Goal: Information Seeking & Learning: Find specific page/section

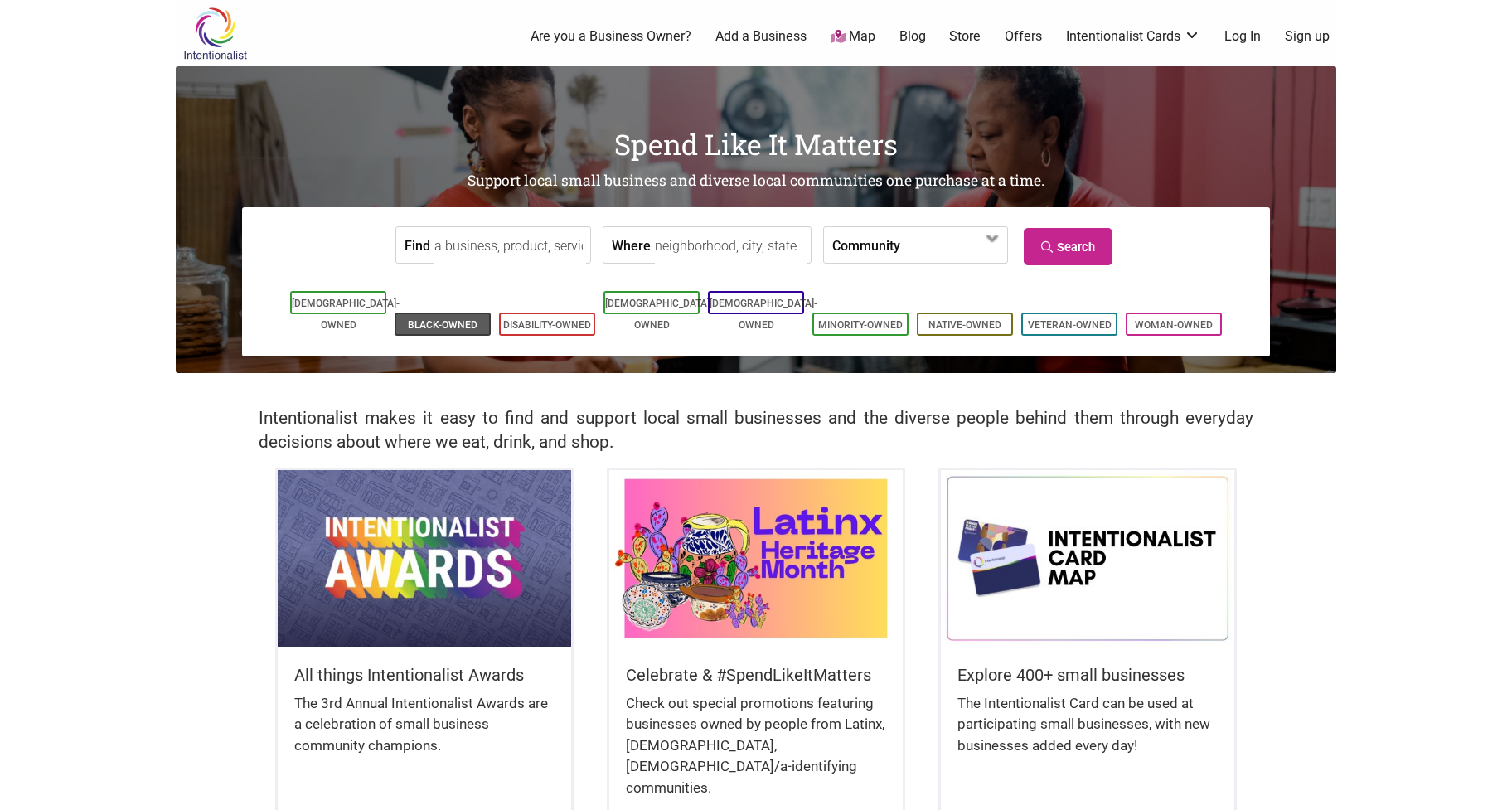
click at [455, 320] on link "Black-Owned" at bounding box center [443, 325] width 70 height 11
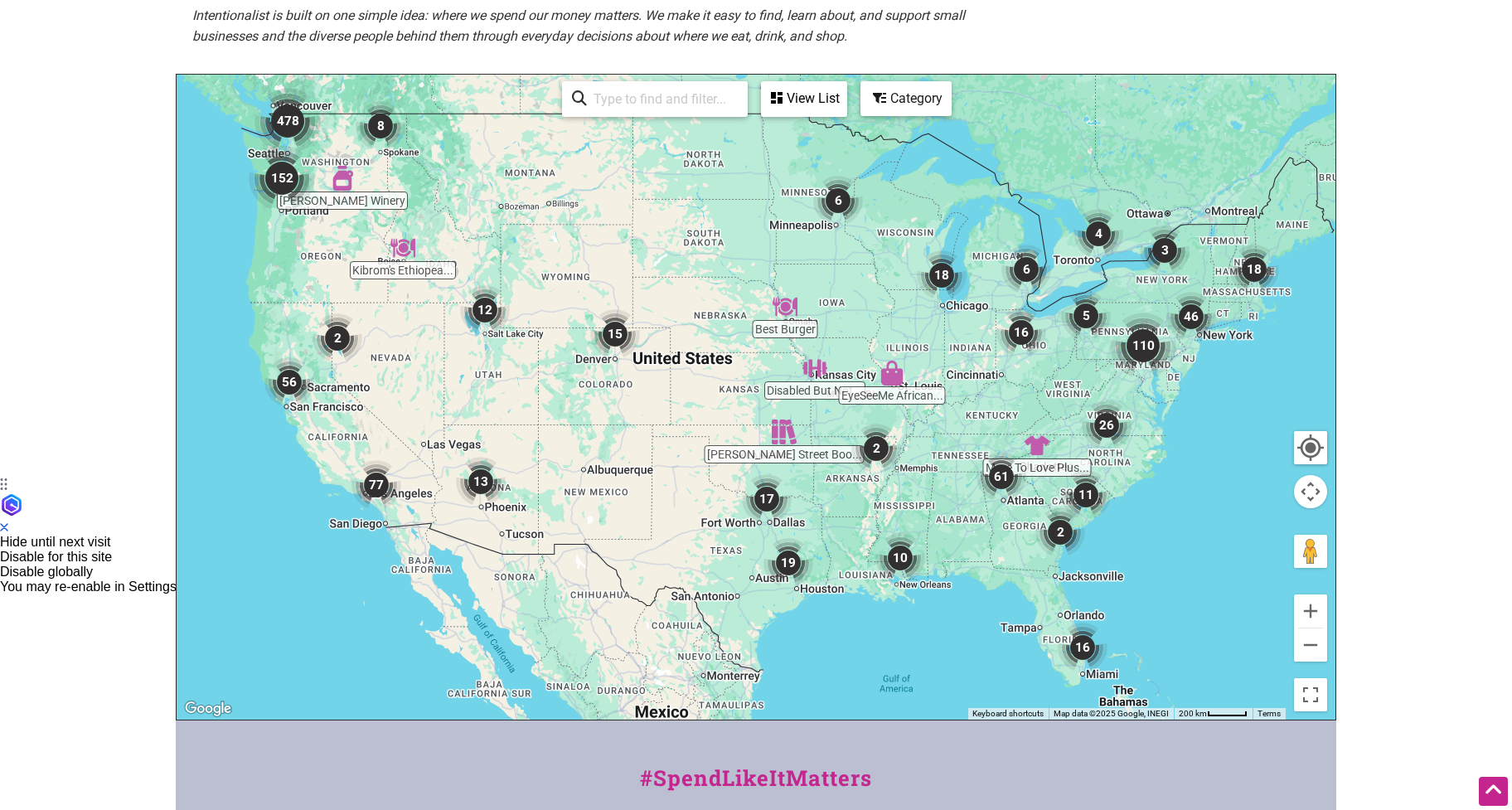
scroll to position [637, 0]
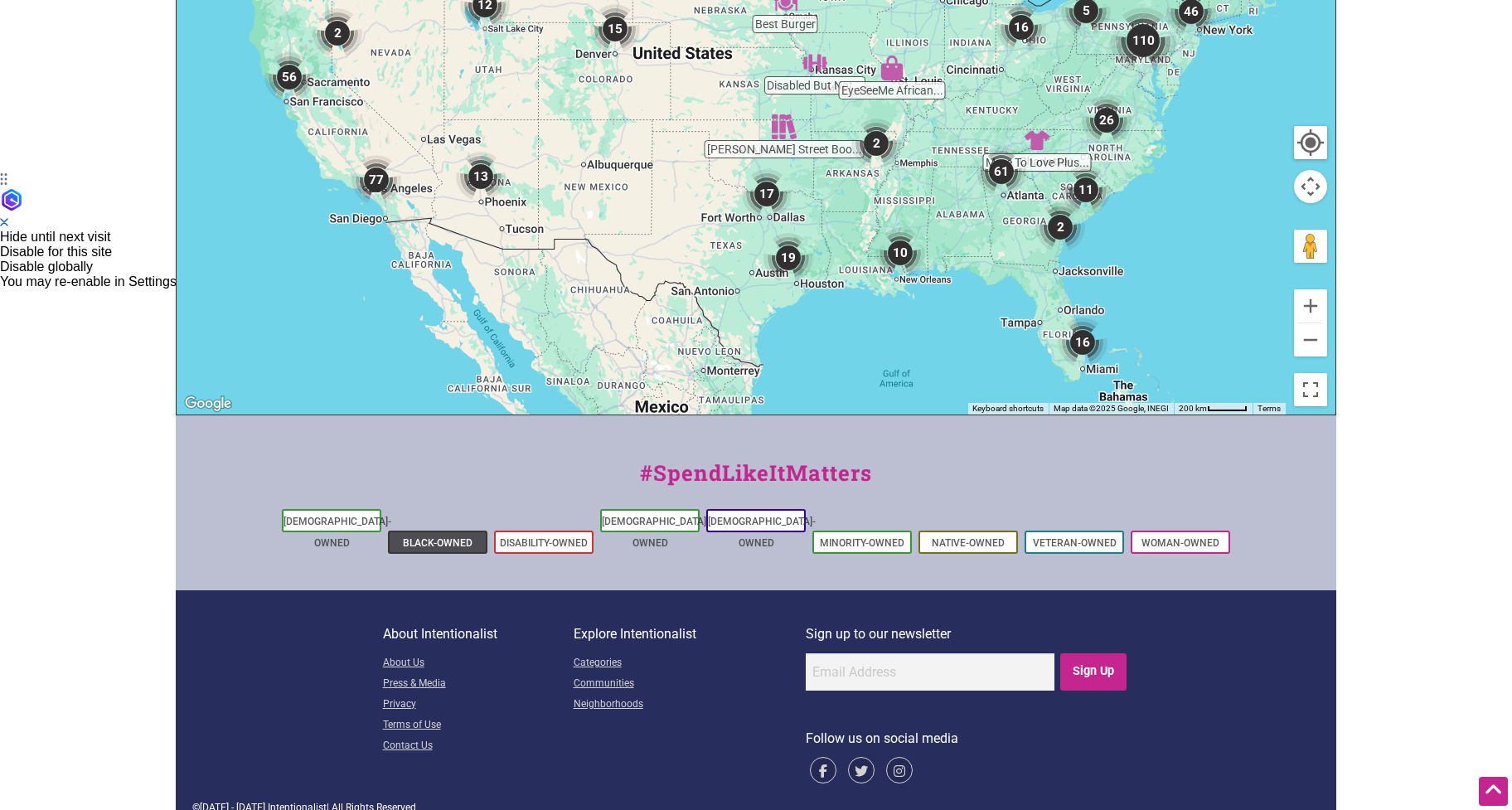
click at [422, 537] on link "Black-Owned" at bounding box center [437, 542] width 70 height 11
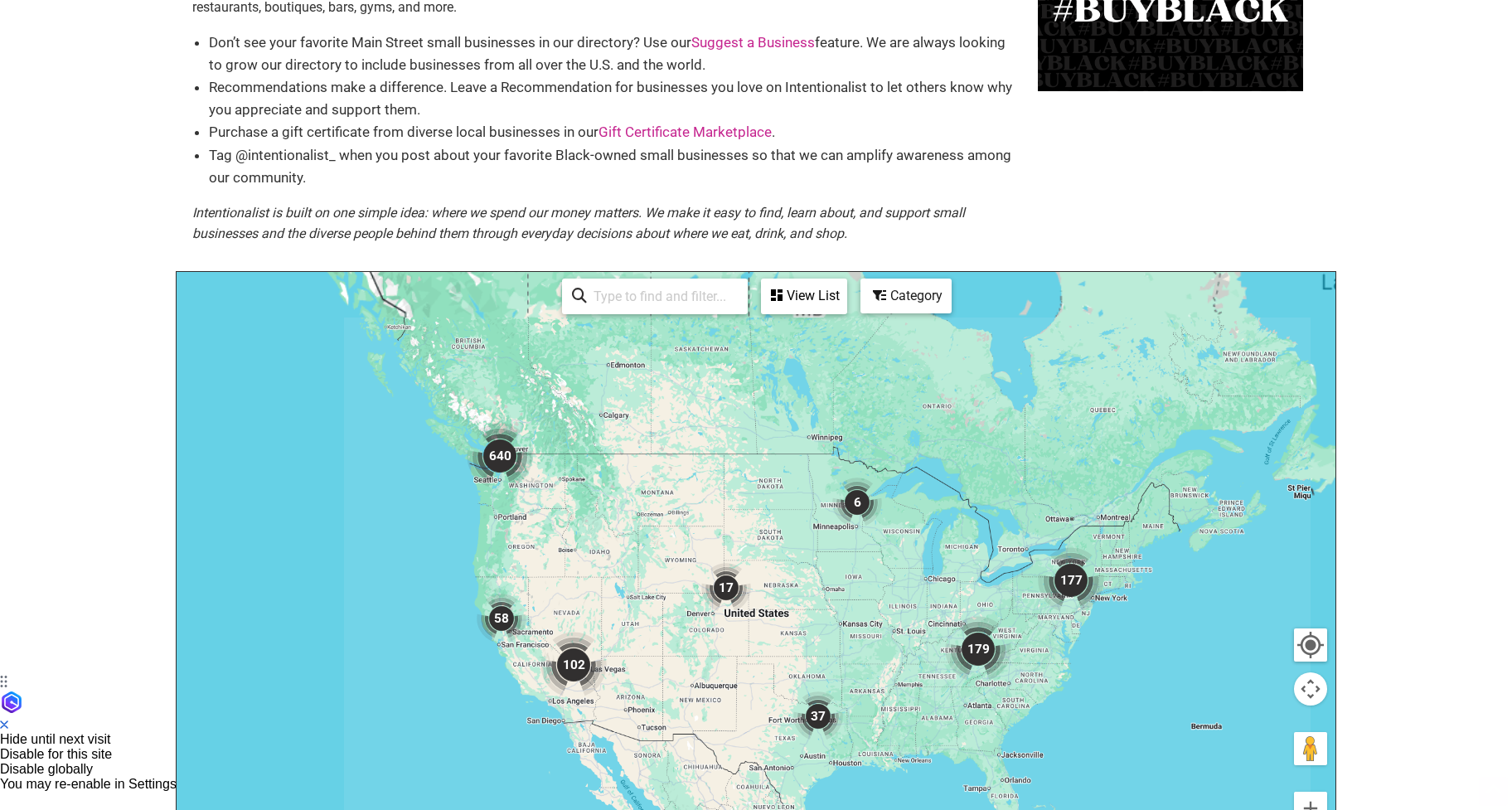
scroll to position [249, 0]
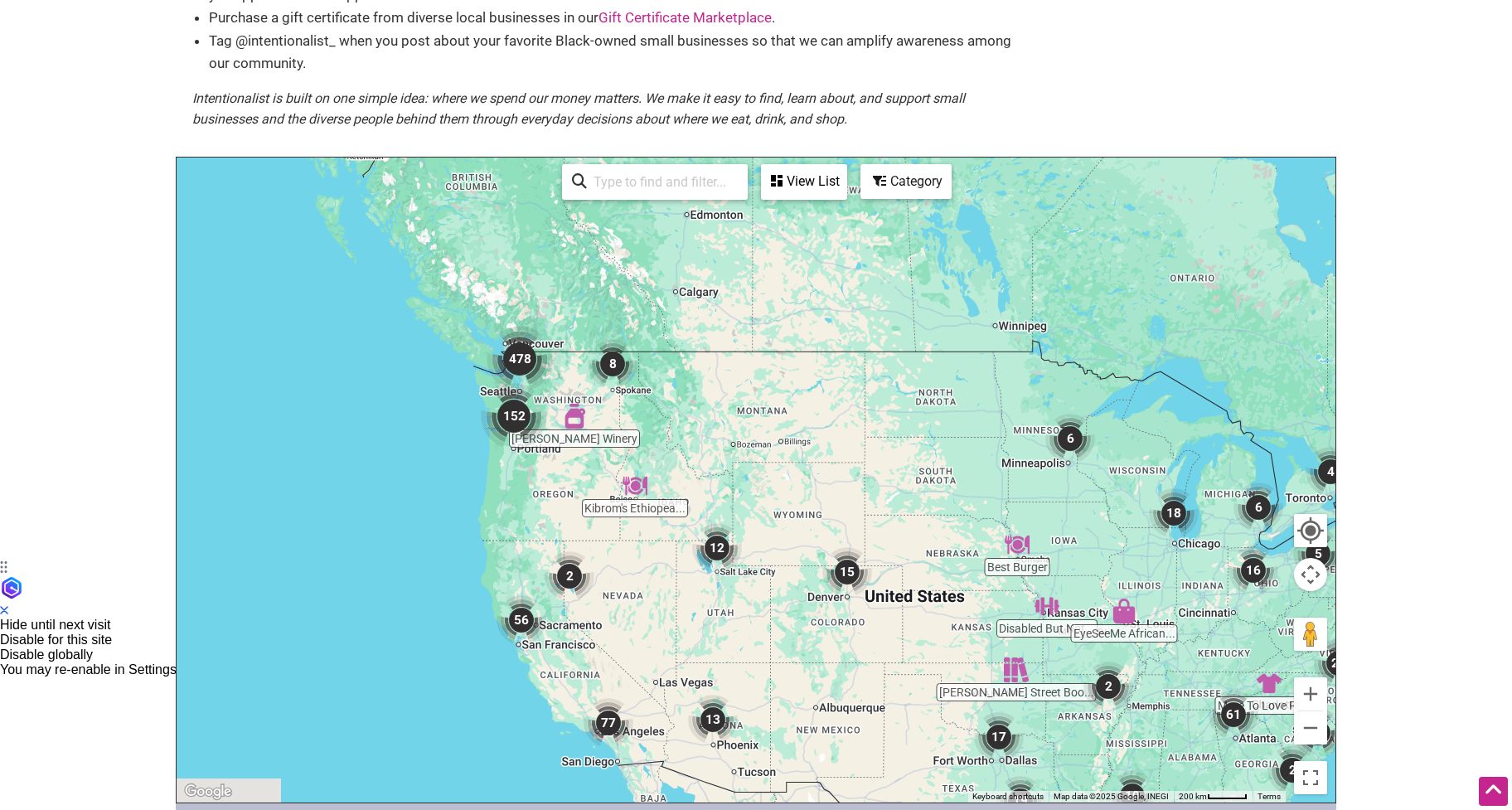
drag, startPoint x: 349, startPoint y: 324, endPoint x: 610, endPoint y: 507, distance: 318.8
click at [610, 507] on div at bounding box center [756, 480] width 1159 height 645
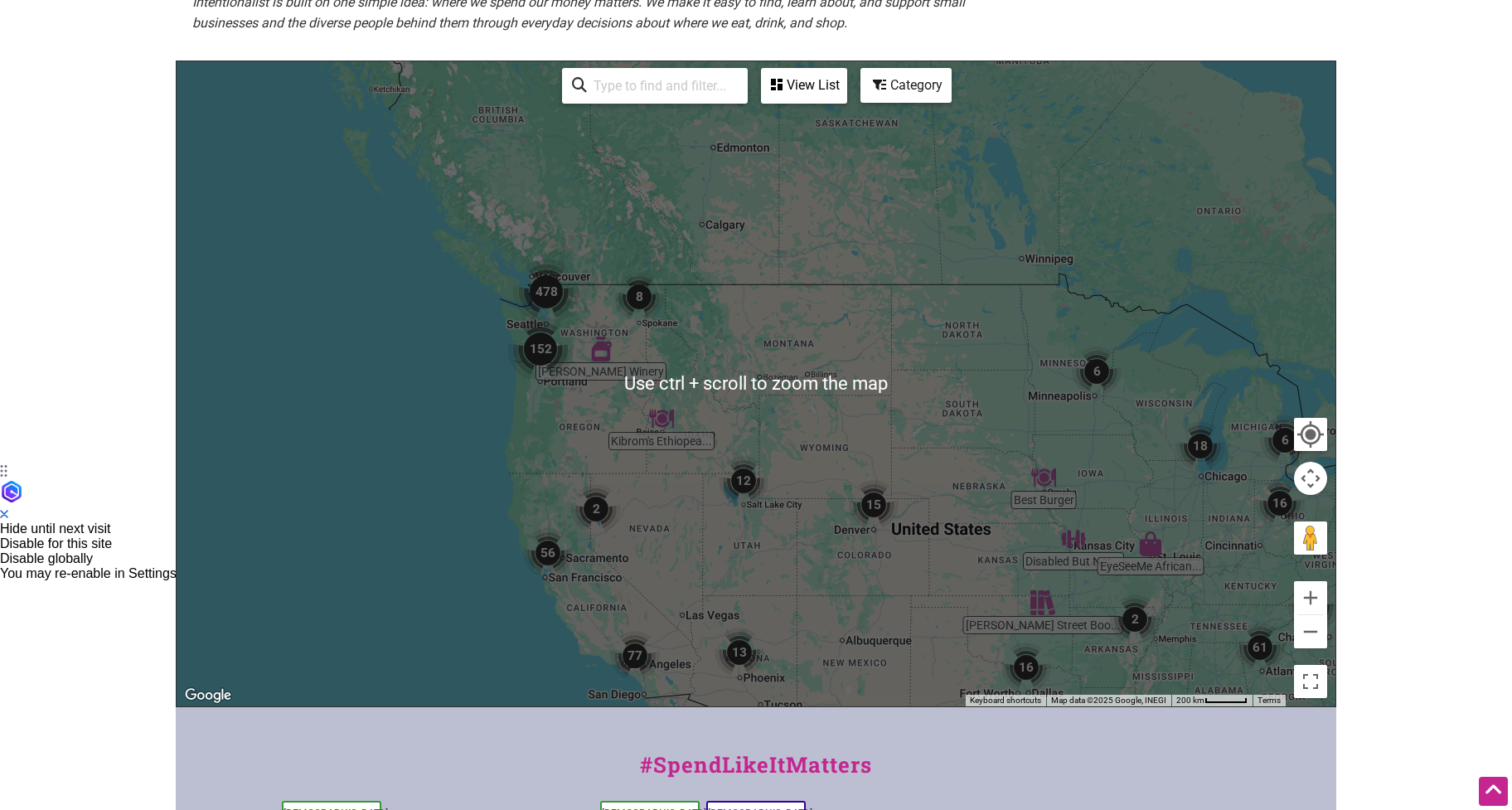
scroll to position [415, 0]
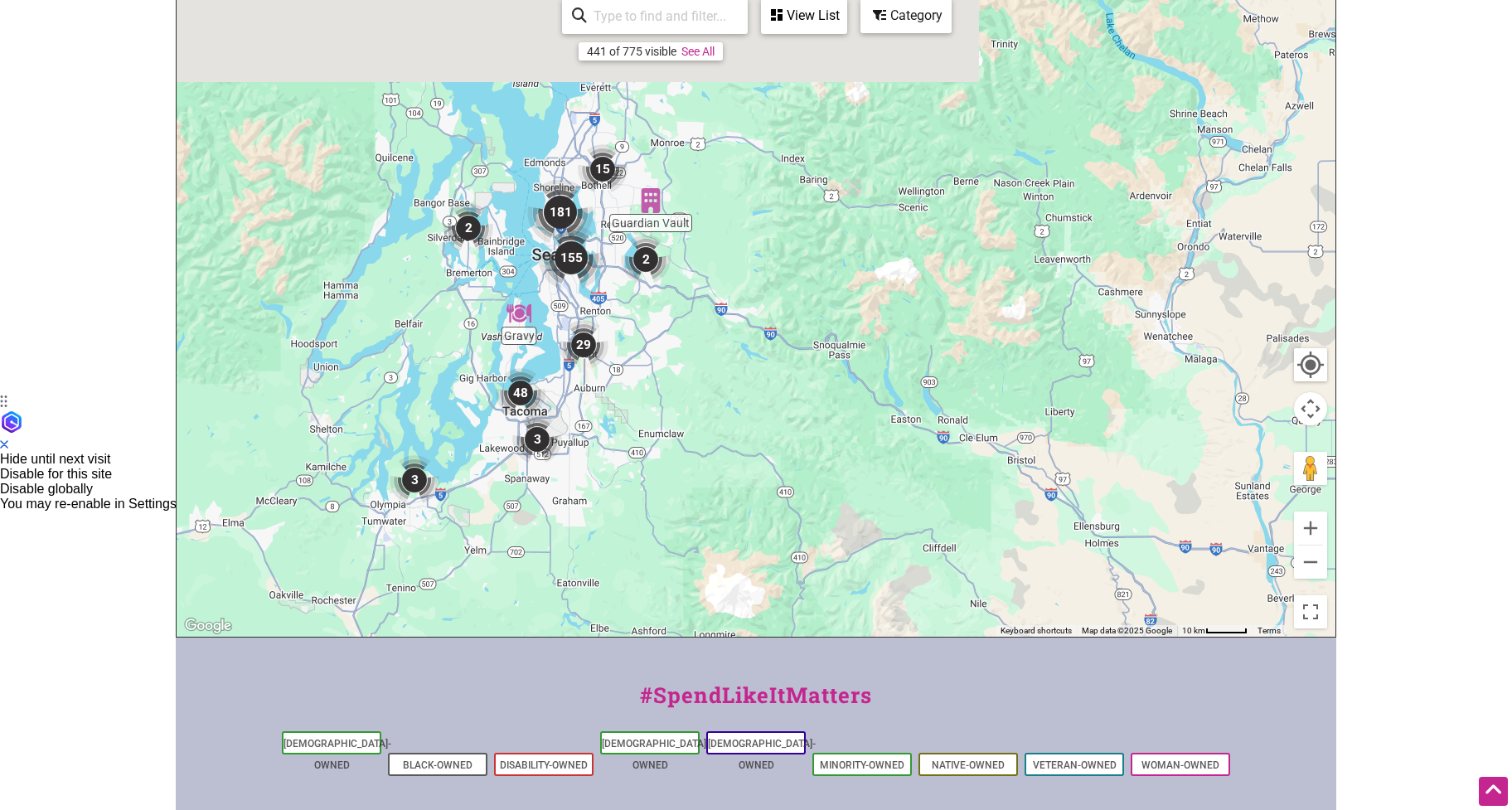
drag, startPoint x: 538, startPoint y: 191, endPoint x: 610, endPoint y: 387, distance: 208.8
click at [608, 370] on img "29" at bounding box center [583, 344] width 49 height 49
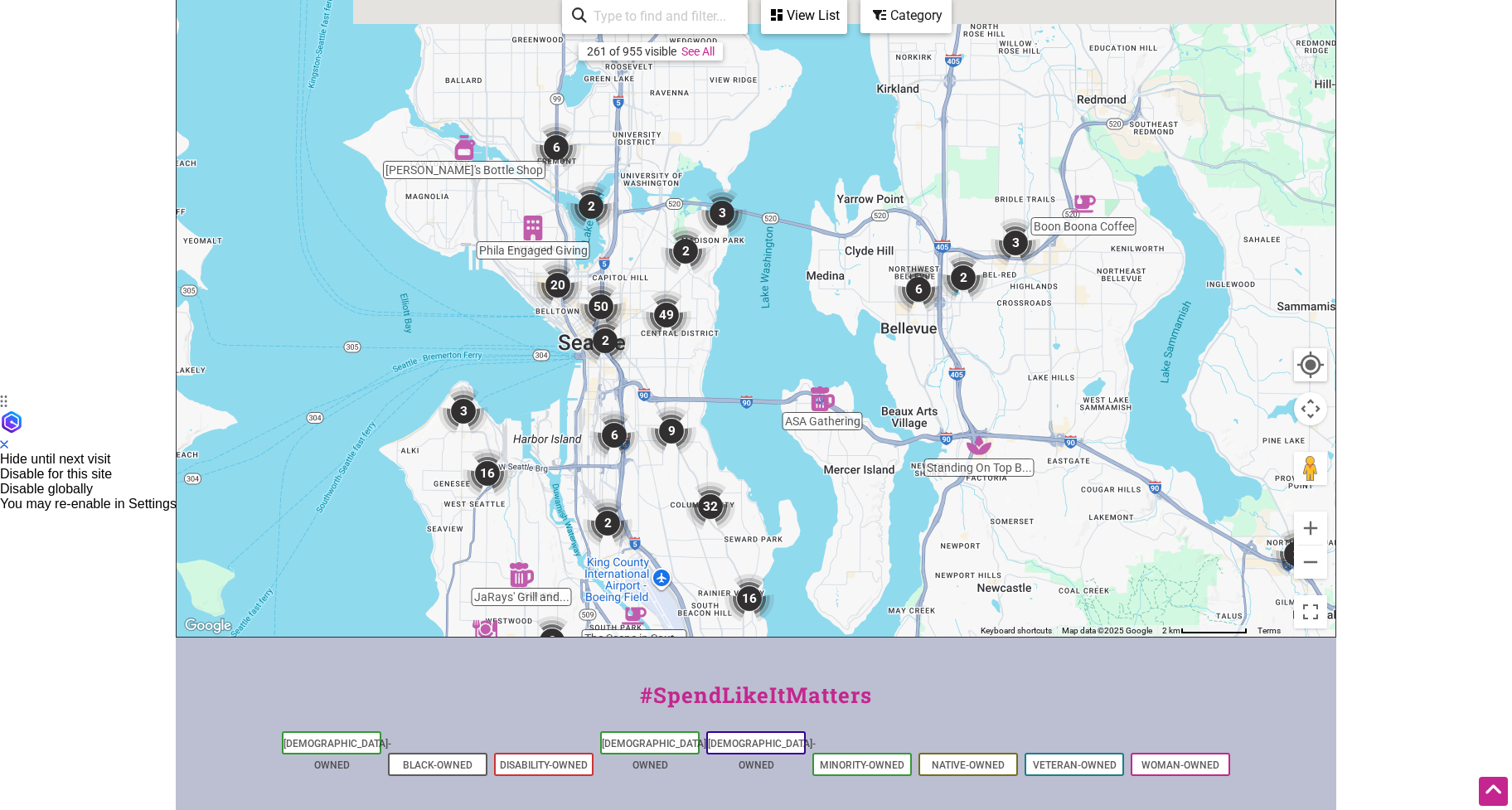
drag, startPoint x: 567, startPoint y: 322, endPoint x: 670, endPoint y: 487, distance: 194.5
click at [670, 487] on div "To navigate, press the arrow keys." at bounding box center [756, 314] width 1159 height 645
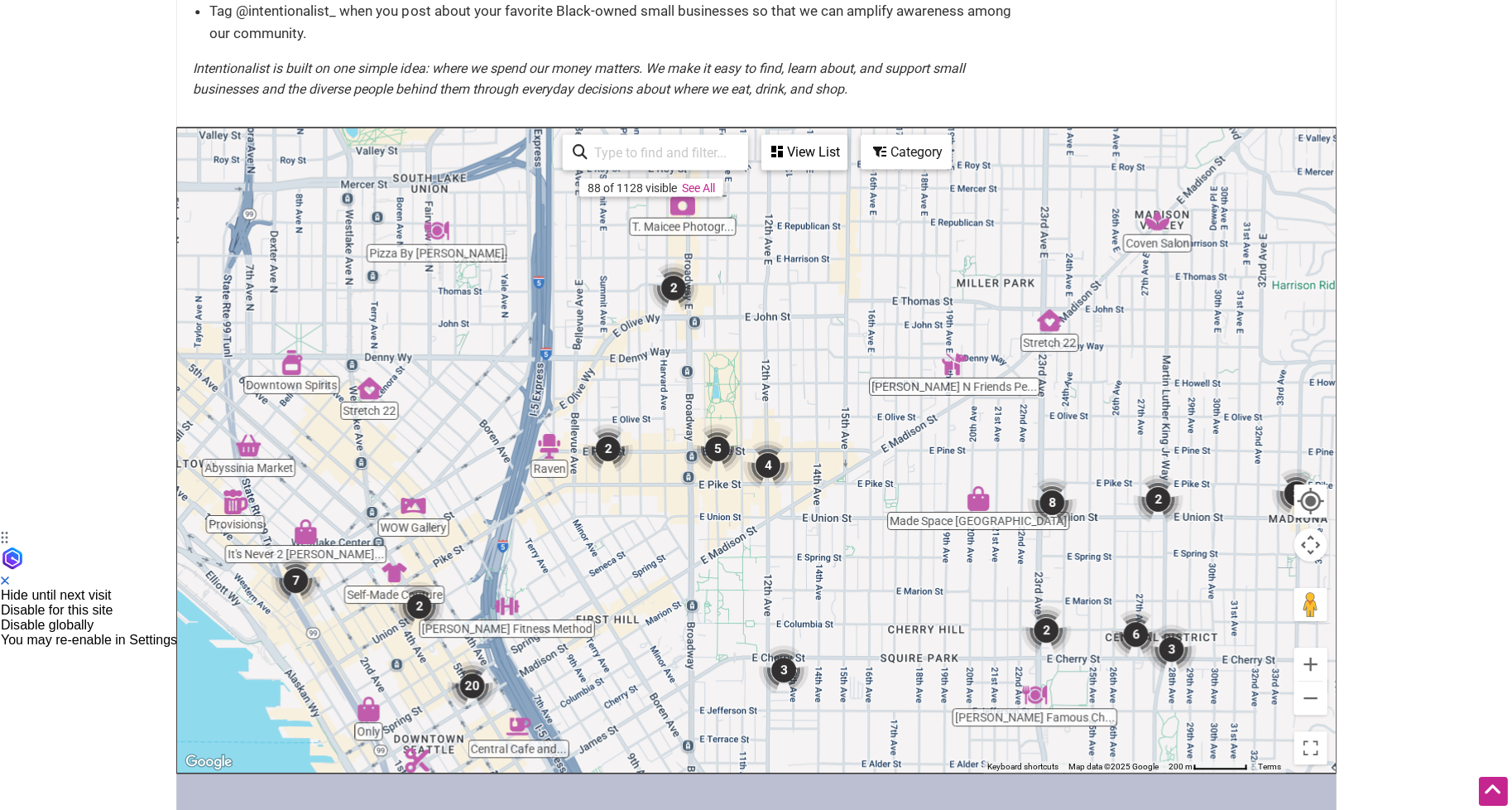
scroll to position [304, 0]
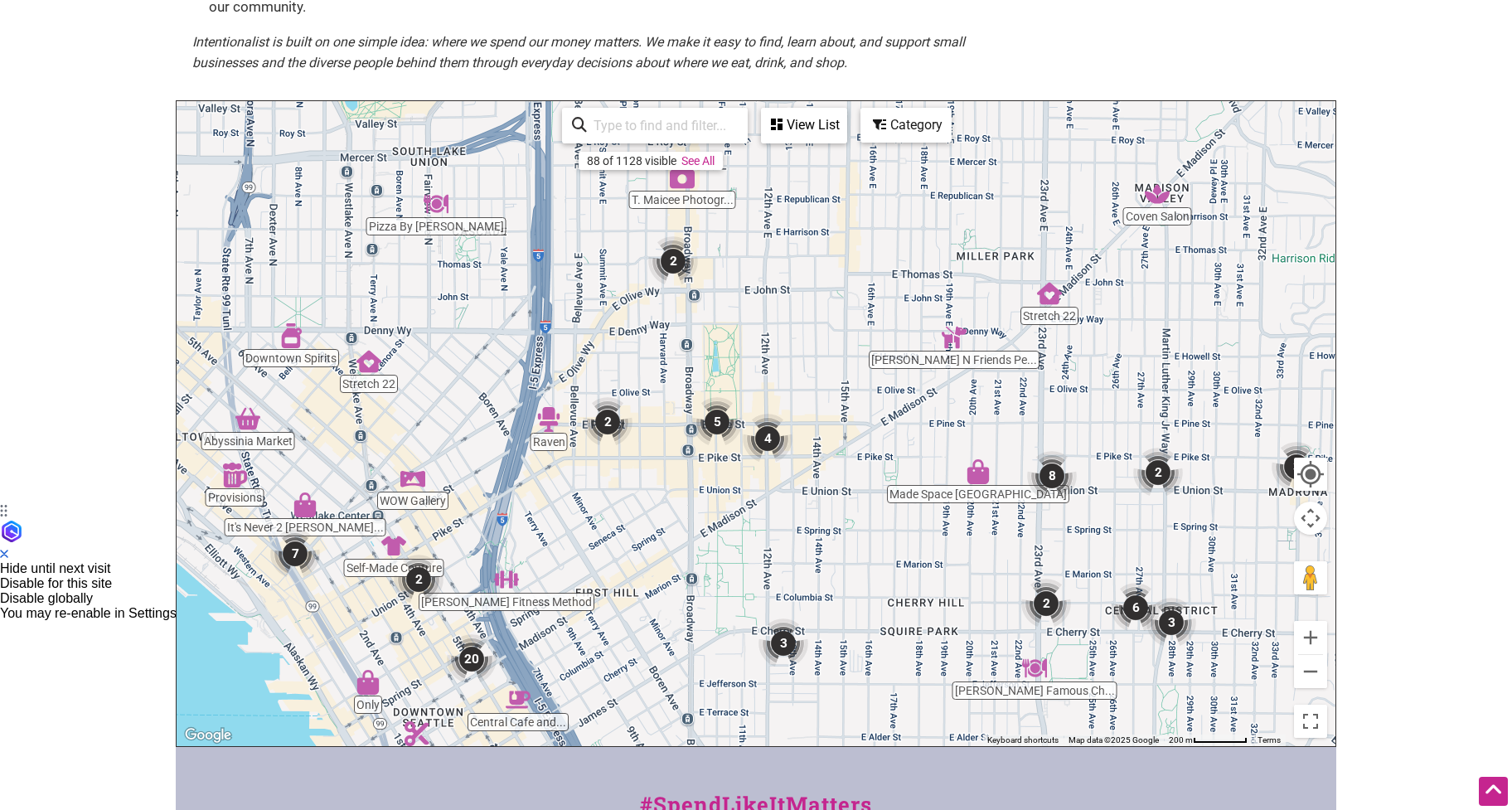
click at [898, 122] on div "Category" at bounding box center [906, 125] width 88 height 32
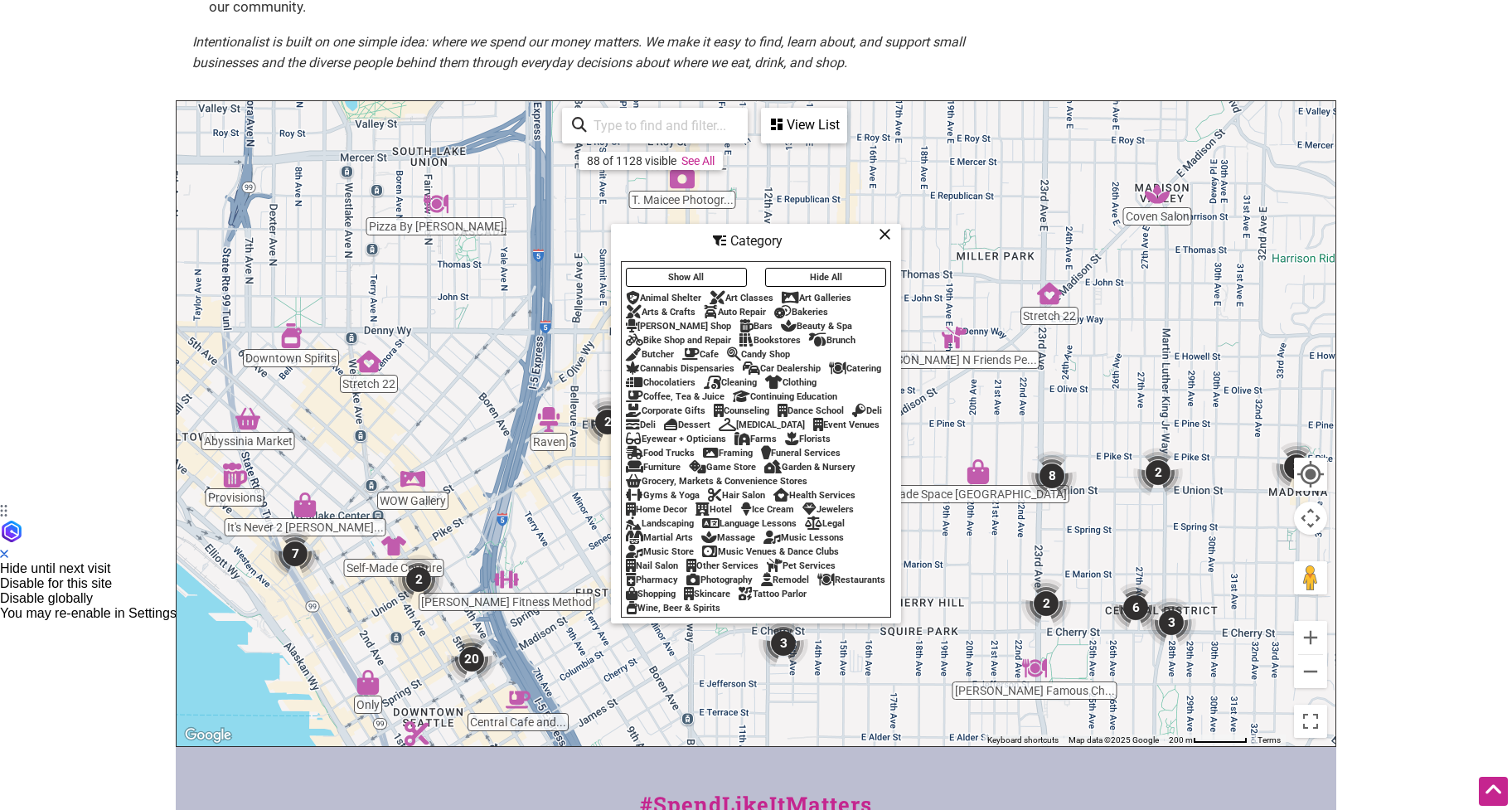
click at [829, 501] on div "Health Services" at bounding box center [814, 496] width 82 height 11
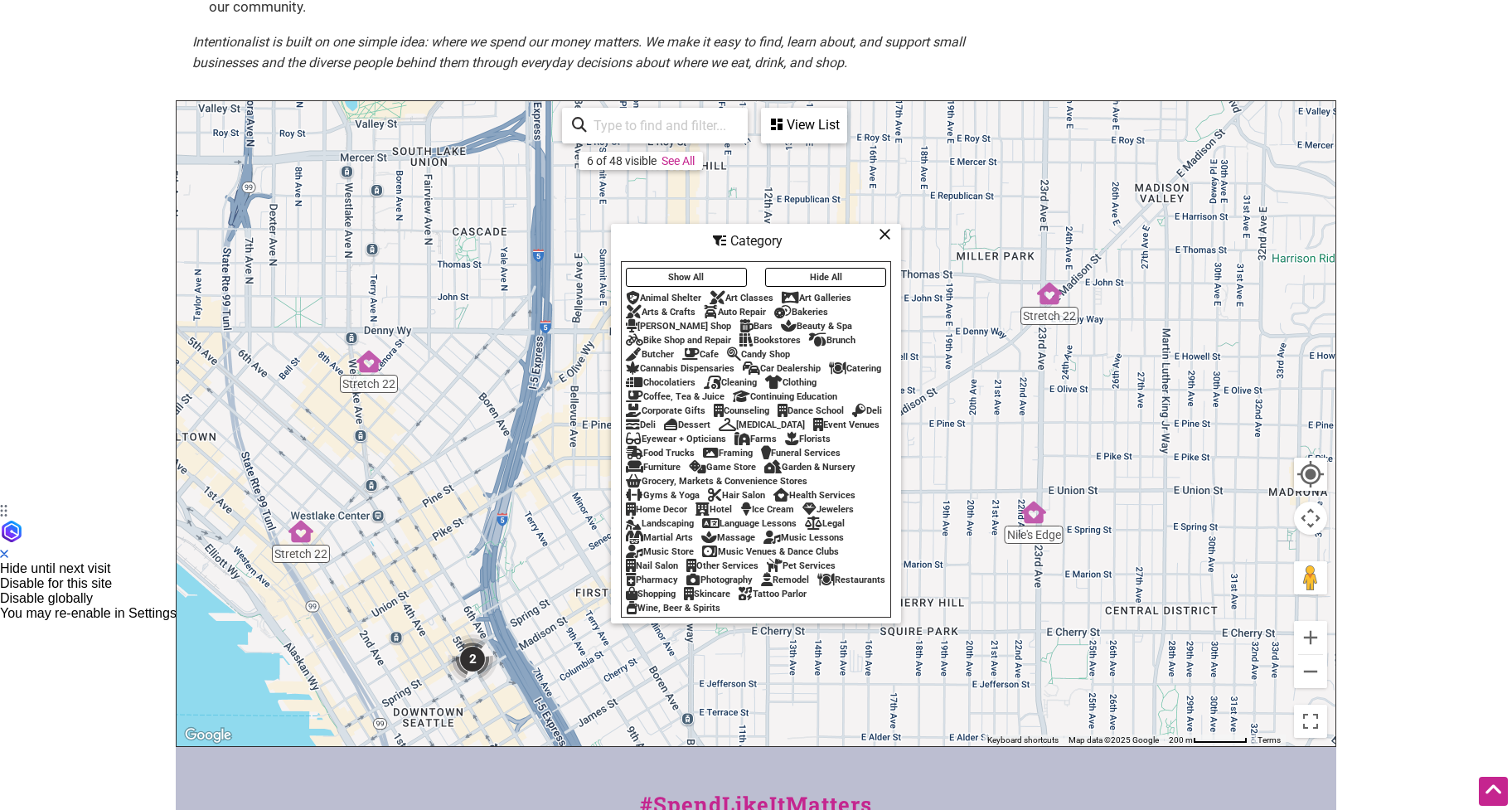
click at [890, 233] on div "Category" at bounding box center [756, 241] width 287 height 32
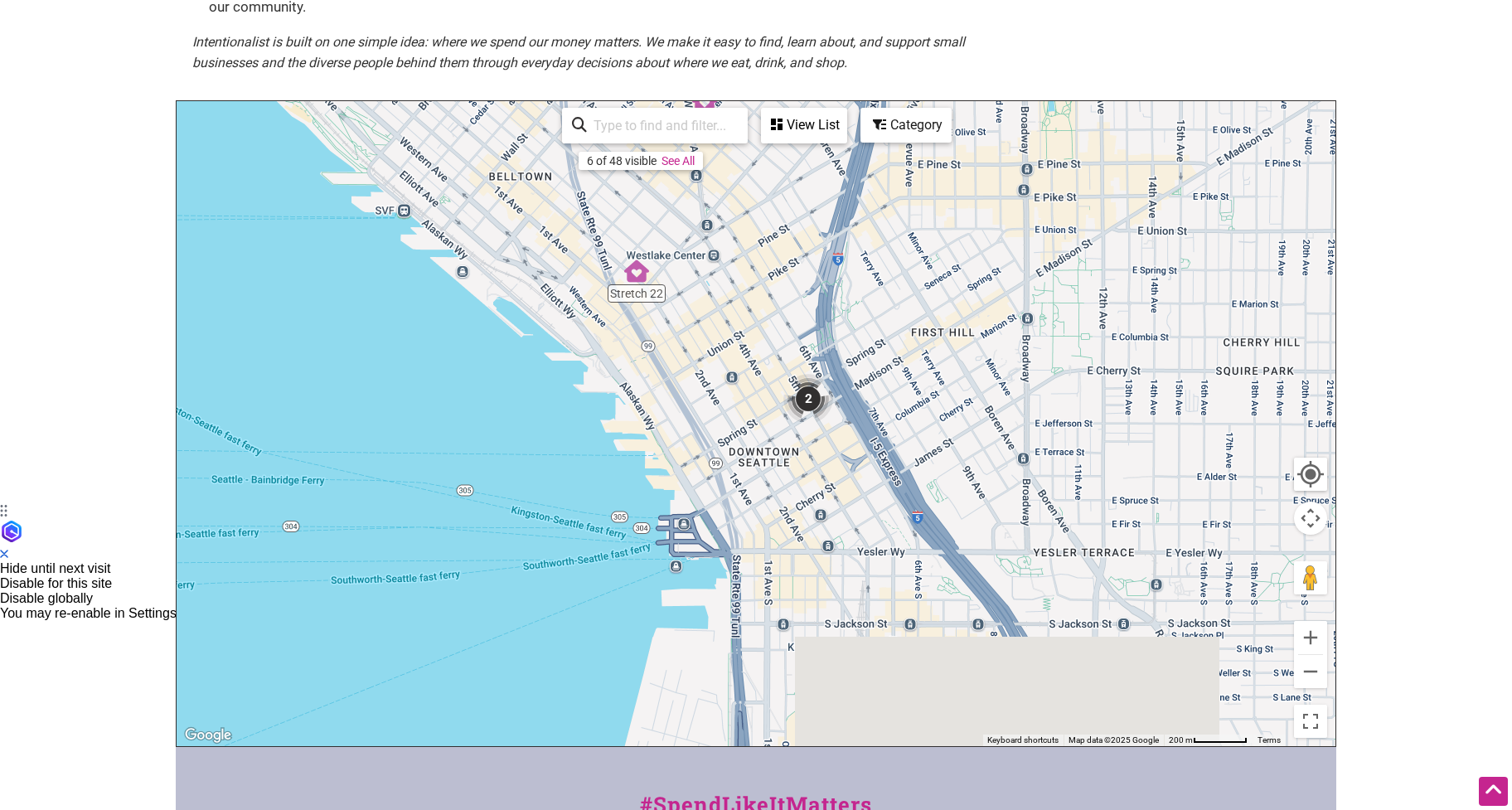
drag, startPoint x: 587, startPoint y: 491, endPoint x: 921, endPoint y: 237, distance: 419.6
click at [923, 235] on div "To navigate, press the arrow keys." at bounding box center [756, 424] width 1159 height 645
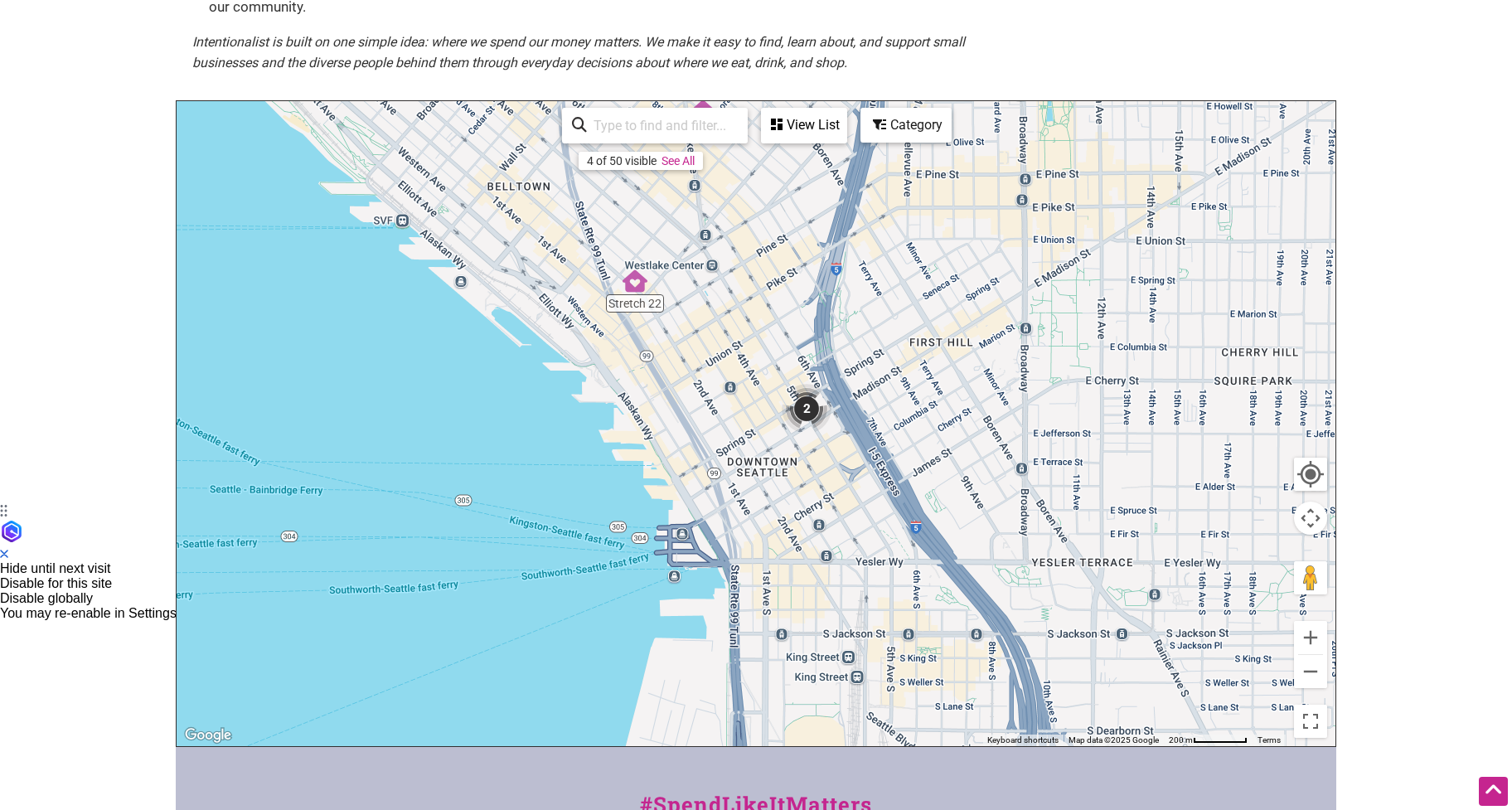
click at [815, 405] on img "2" at bounding box center [806, 408] width 49 height 49
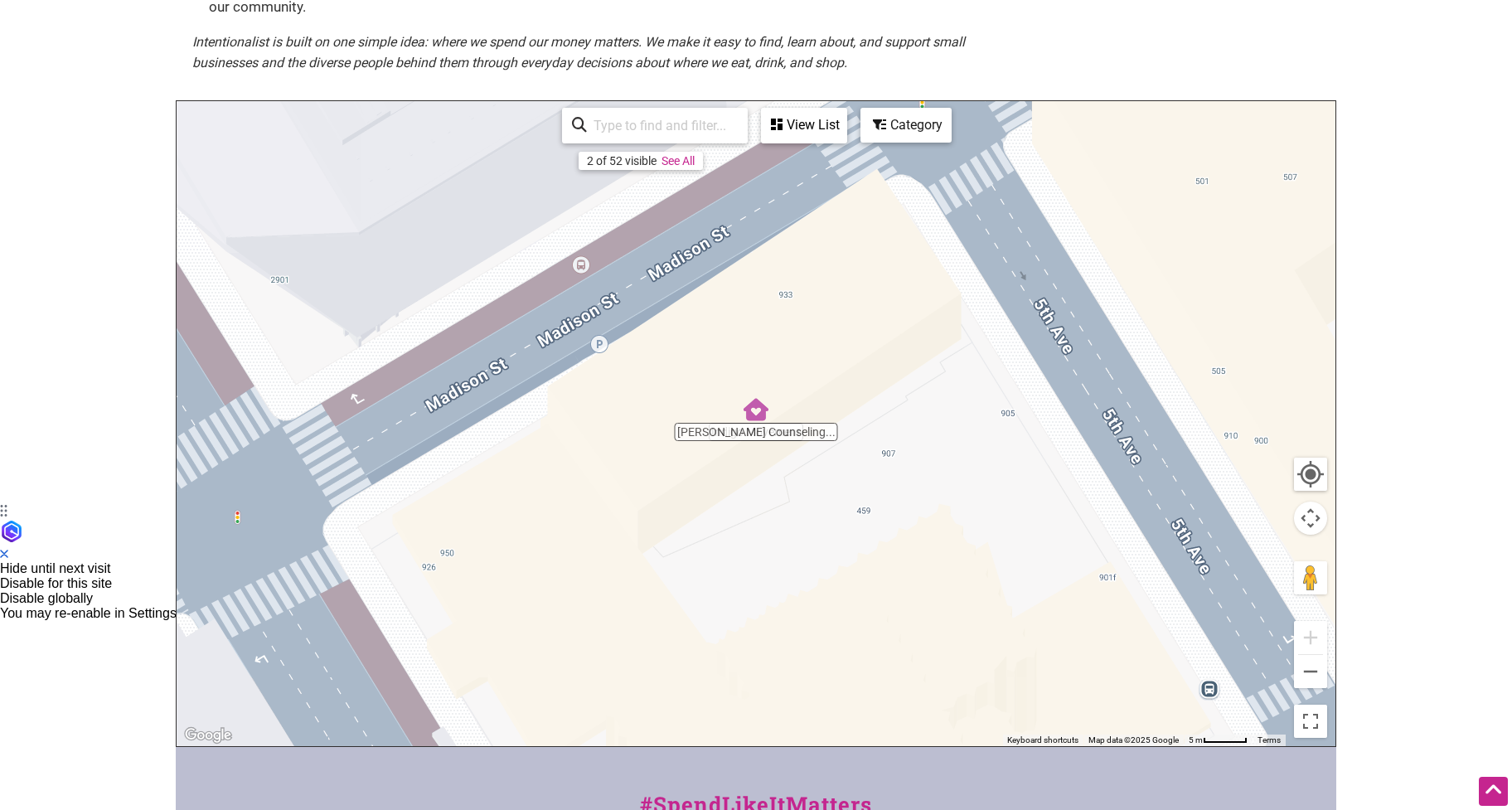
click at [755, 413] on img "McGirt Counseling Services LLC" at bounding box center [756, 409] width 25 height 25
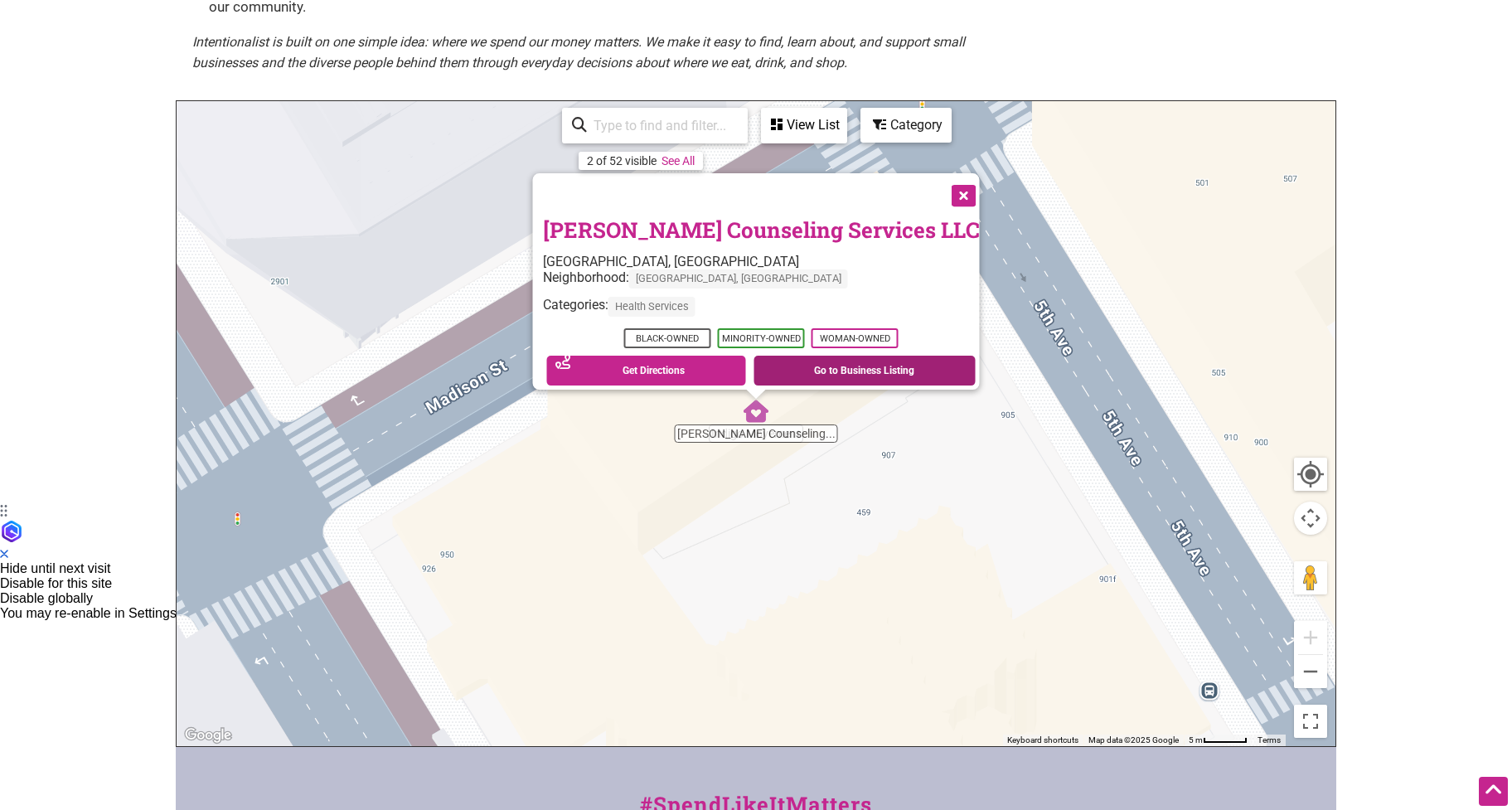
click at [799, 357] on link "Go to Business Listing" at bounding box center [865, 371] width 222 height 30
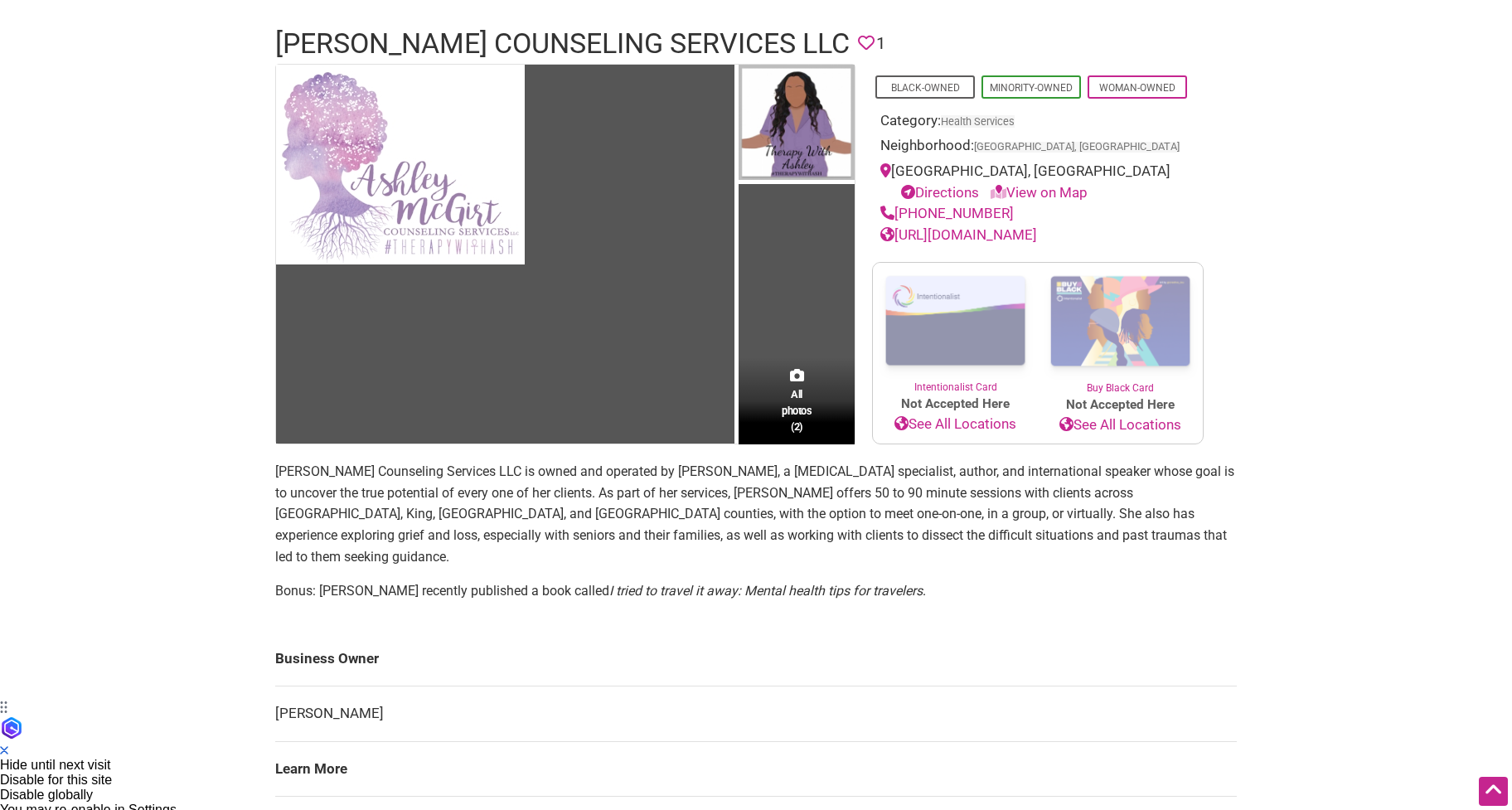
scroll to position [83, 0]
